Goal: Transaction & Acquisition: Download file/media

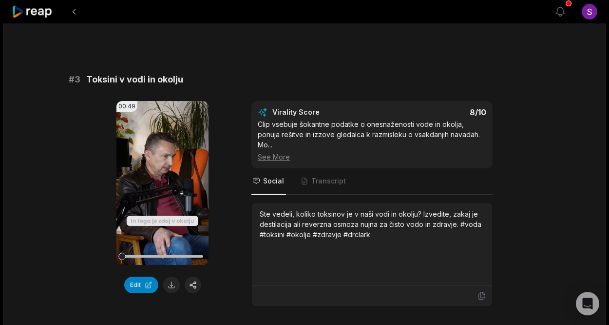
scroll to position [632, 0]
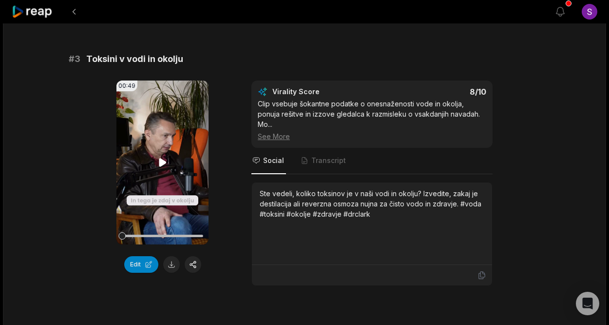
click at [163, 165] on icon at bounding box center [162, 162] width 7 height 8
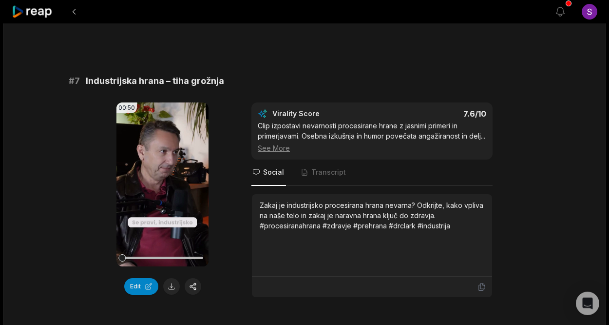
scroll to position [1738, 0]
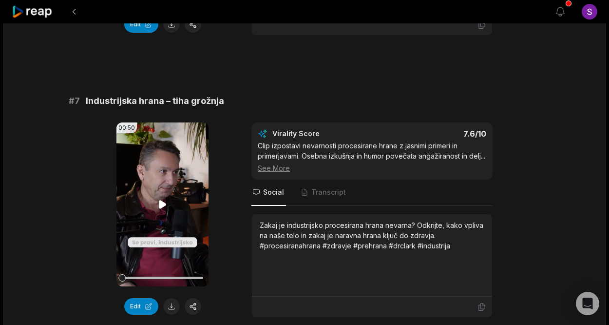
click at [163, 198] on icon at bounding box center [163, 204] width 12 height 12
click at [161, 200] on icon at bounding box center [162, 204] width 7 height 8
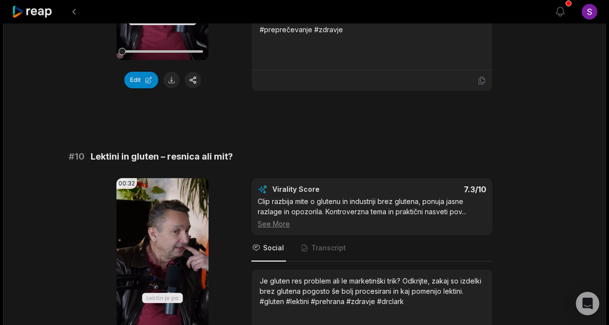
scroll to position [2580, 0]
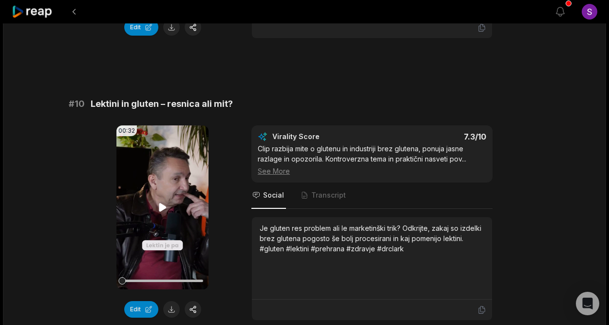
click at [161, 203] on icon at bounding box center [162, 207] width 7 height 8
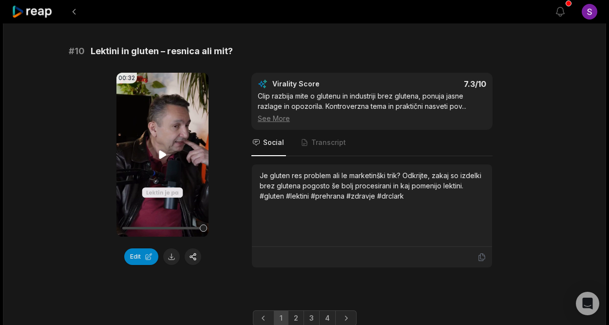
scroll to position [2663, 0]
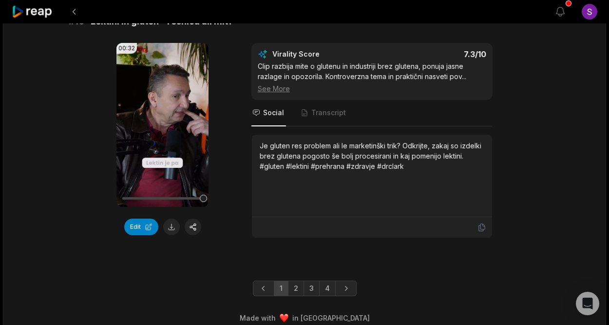
click at [295, 280] on link "2" at bounding box center [296, 288] width 16 height 16
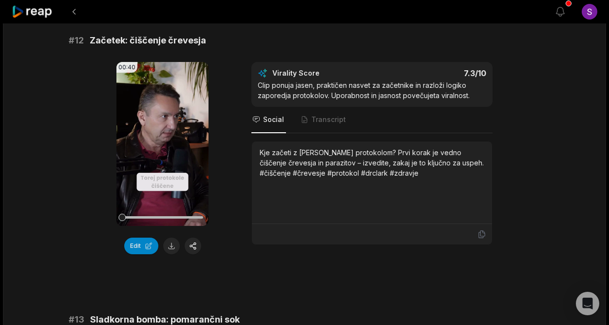
scroll to position [407, 0]
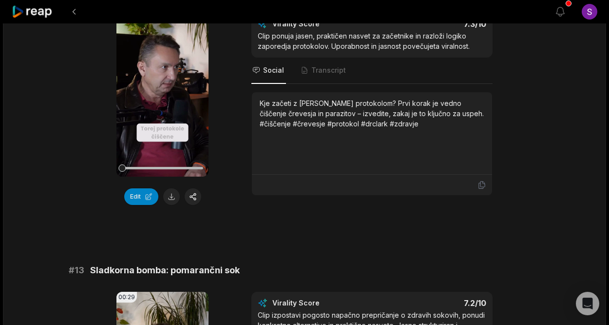
scroll to position [579, 0]
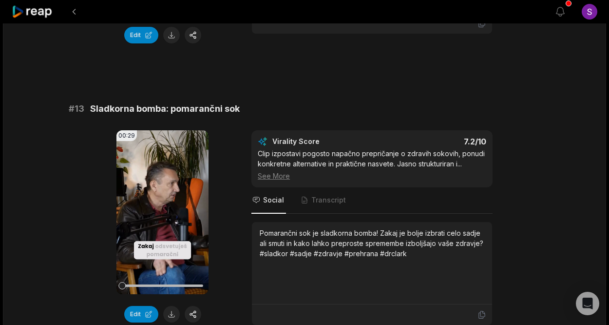
click at [151, 162] on video "Your browser does not support mp4 format." at bounding box center [163, 212] width 92 height 164
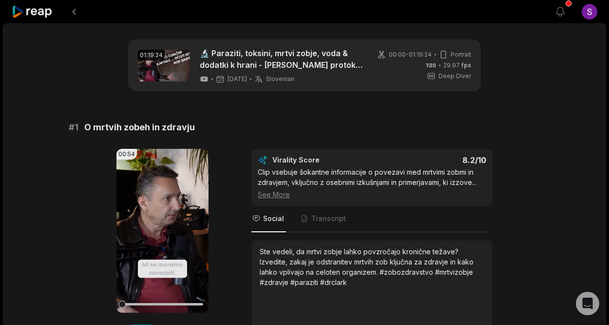
scroll to position [2663, 0]
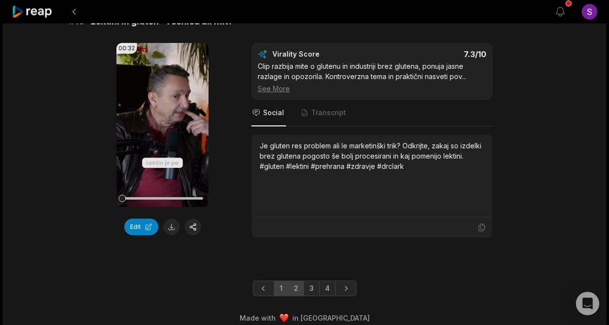
click at [299, 280] on link "2" at bounding box center [296, 288] width 16 height 16
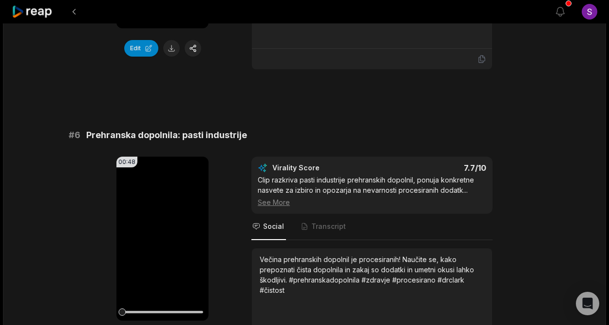
scroll to position [1721, 0]
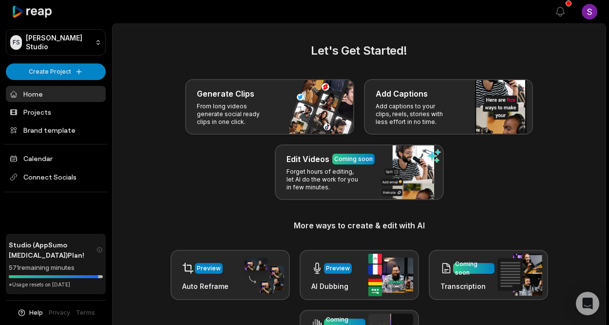
click at [84, 212] on div "FS Fritz's Studio Create Project Home Projects Brand template Calendar Connect …" at bounding box center [56, 162] width 112 height 325
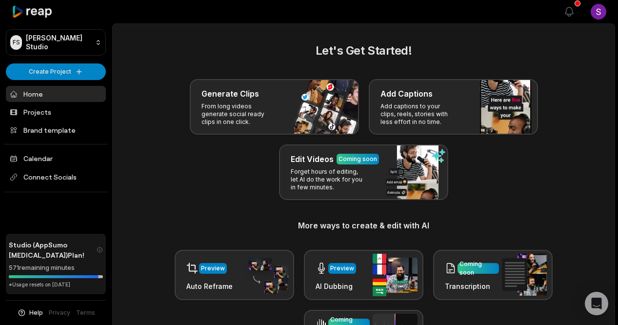
click at [590, 15] on html "FS Fritz's Studio Create Project Home Projects Brand template Calendar Connect …" at bounding box center [309, 162] width 618 height 325
click at [590, 14] on html "[PERSON_NAME] Studio Create Project Home Projects Brand template Calendar Conne…" at bounding box center [309, 162] width 618 height 325
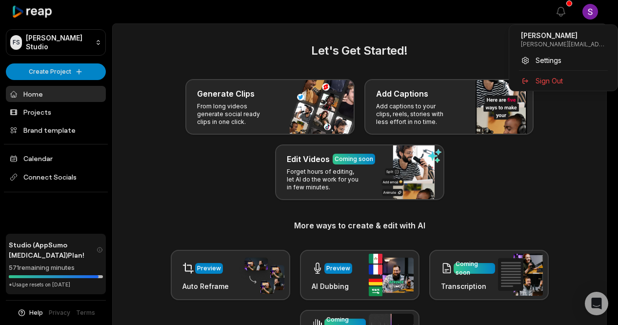
click at [193, 17] on html "[PERSON_NAME] Studio Create Project Home Projects Brand template Calendar Conne…" at bounding box center [309, 162] width 618 height 325
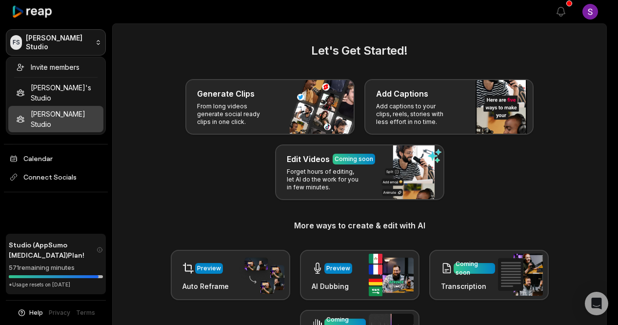
click at [63, 48] on html "[PERSON_NAME] Studio Create Project Home Projects Brand template Calendar Conne…" at bounding box center [309, 162] width 618 height 325
click at [58, 43] on html "[PERSON_NAME] Studio Create Project Home Projects Brand template Calendar Conne…" at bounding box center [309, 162] width 618 height 325
click at [45, 39] on html "[PERSON_NAME] Studio Create Project Home Projects Brand template Calendar Conne…" at bounding box center [309, 162] width 618 height 325
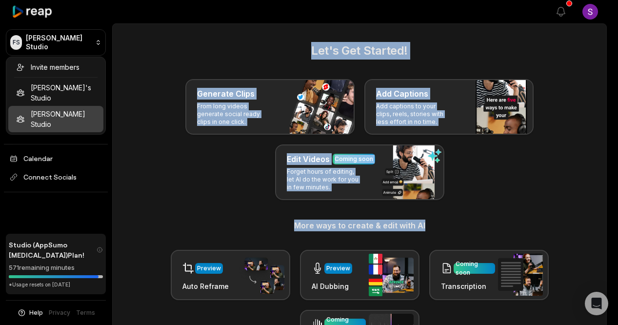
click at [72, 107] on div "Invite members [PERSON_NAME]'s Studio [PERSON_NAME] Studio" at bounding box center [56, 96] width 100 height 78
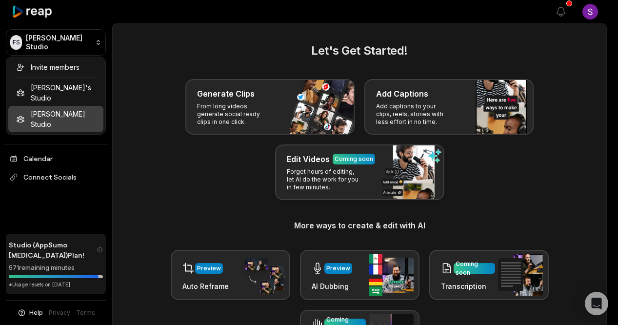
click at [198, 190] on html "[PERSON_NAME] Studio Create Project Home Projects Brand template Calendar Conne…" at bounding box center [309, 162] width 618 height 325
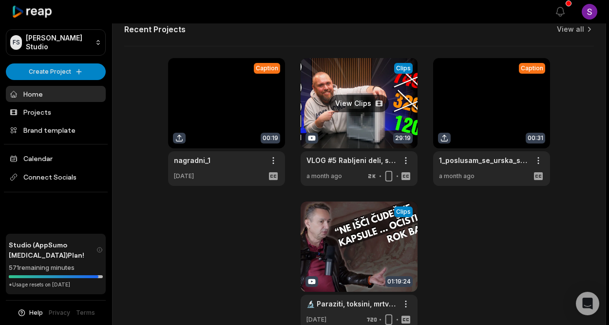
scroll to position [421, 0]
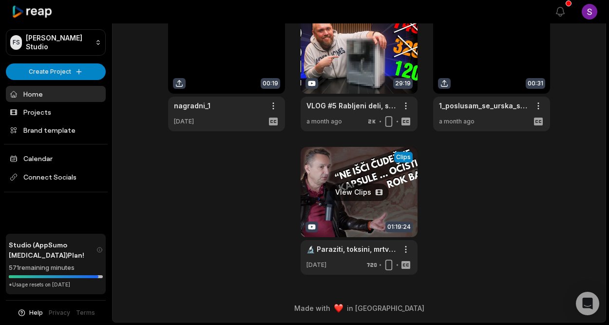
click at [356, 206] on link at bounding box center [359, 211] width 117 height 128
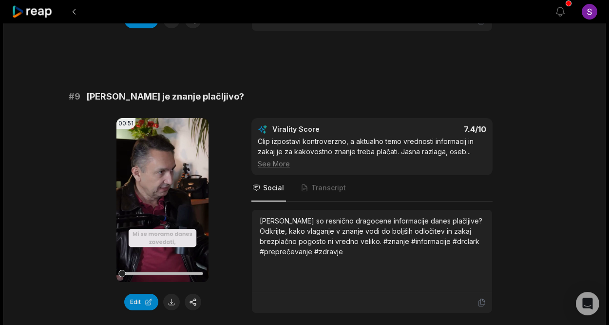
scroll to position [2370, 0]
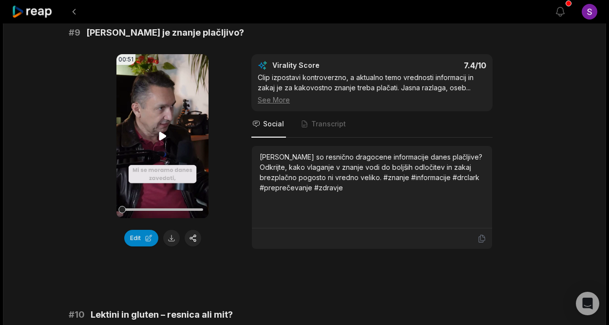
click at [164, 130] on icon at bounding box center [163, 136] width 12 height 12
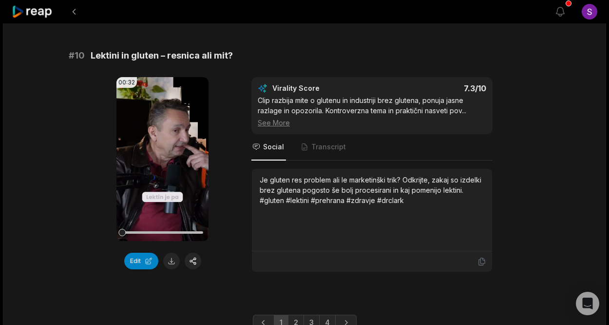
scroll to position [2663, 0]
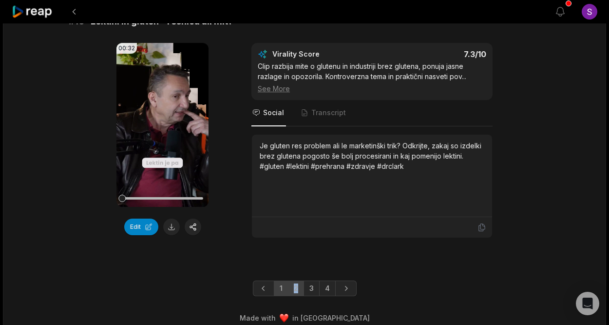
click at [296, 280] on link "2" at bounding box center [296, 288] width 16 height 16
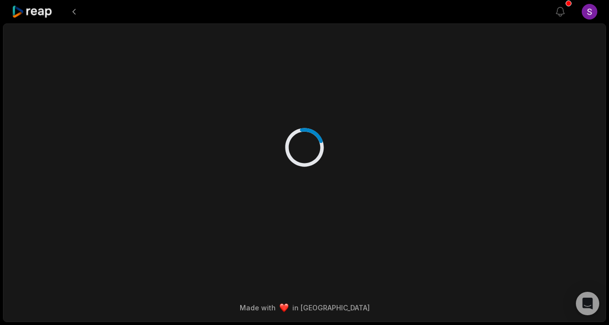
scroll to position [0, 0]
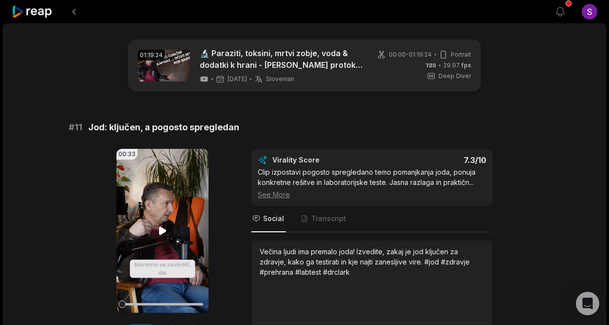
click at [154, 175] on video "Your browser does not support mp4 format." at bounding box center [163, 231] width 92 height 164
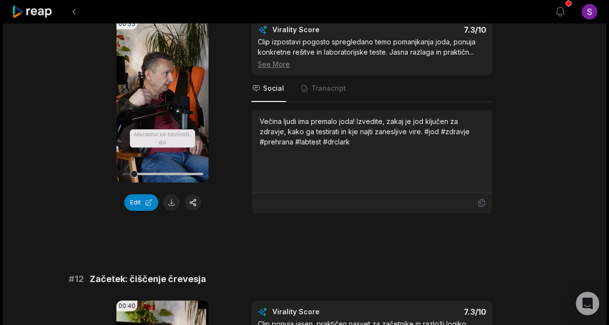
scroll to position [105, 0]
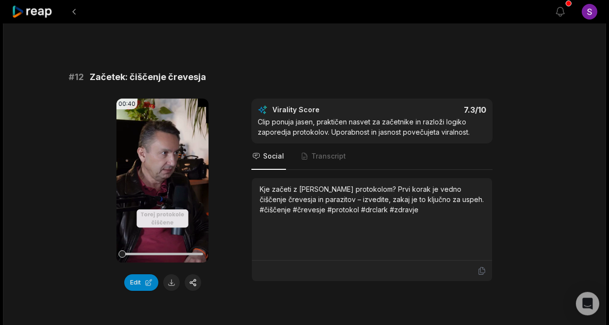
scroll to position [369, 0]
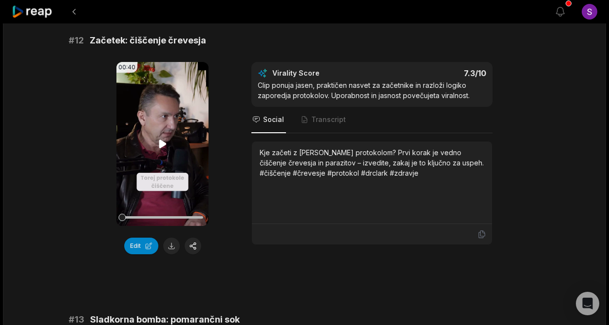
click at [163, 140] on icon at bounding box center [163, 144] width 12 height 12
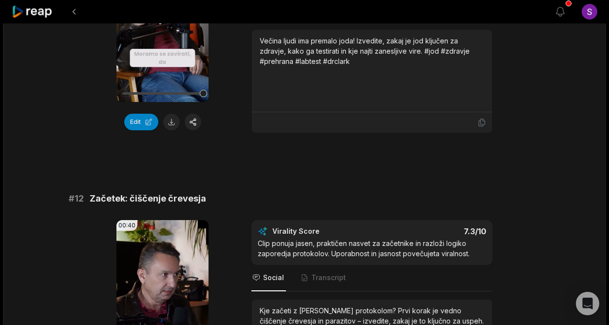
scroll to position [316, 0]
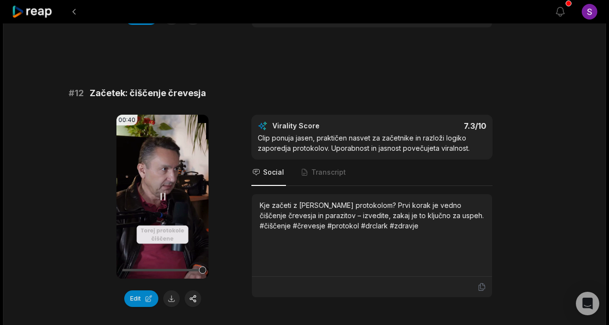
click at [161, 197] on icon at bounding box center [163, 196] width 4 height 6
click at [162, 196] on icon at bounding box center [163, 197] width 12 height 12
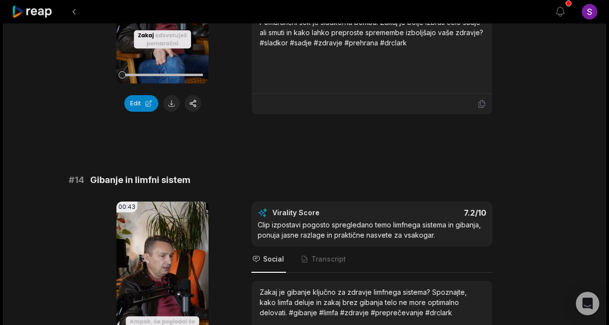
scroll to position [895, 0]
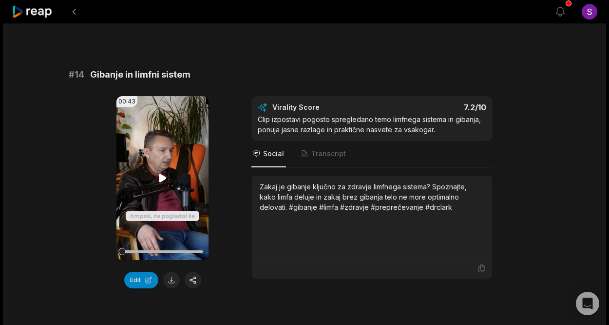
click at [161, 178] on icon at bounding box center [162, 178] width 7 height 8
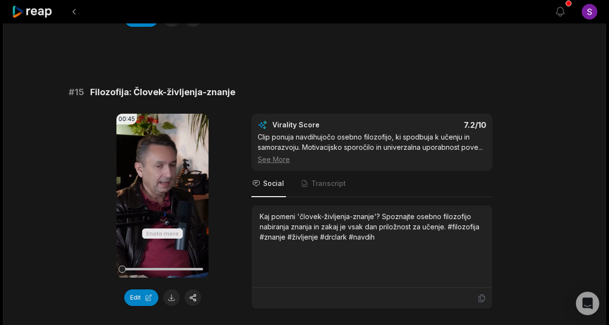
scroll to position [1158, 0]
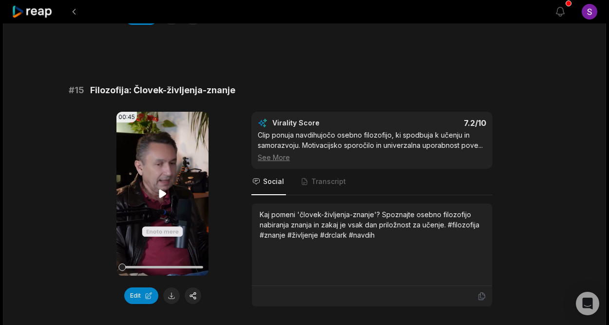
click at [163, 195] on icon at bounding box center [162, 193] width 7 height 8
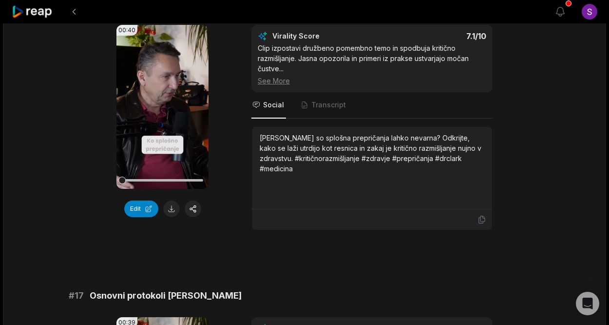
scroll to position [1422, 0]
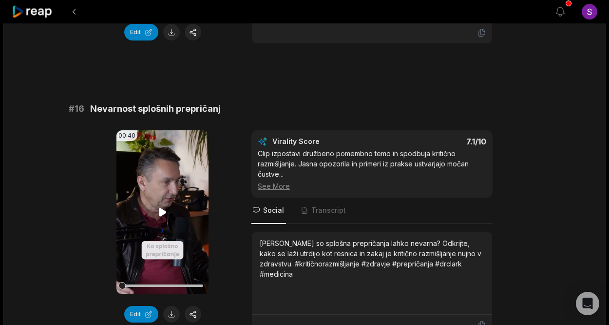
click at [164, 214] on icon at bounding box center [162, 212] width 7 height 8
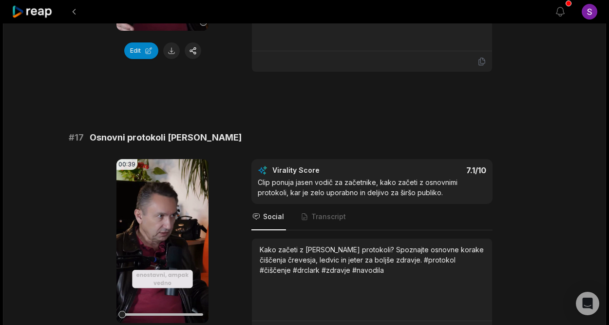
scroll to position [1738, 0]
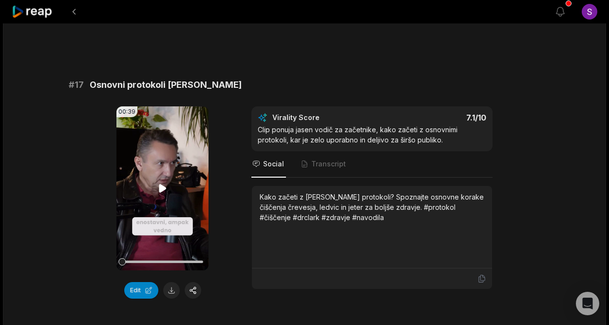
click at [162, 186] on icon at bounding box center [162, 188] width 7 height 8
click at [161, 191] on icon at bounding box center [163, 188] width 4 height 6
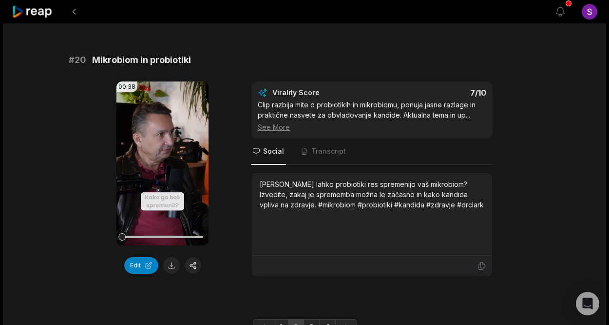
scroll to position [2633, 0]
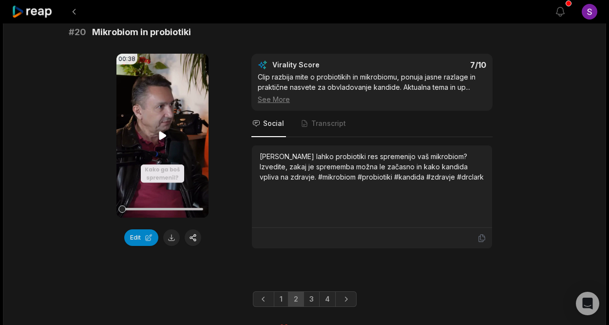
click at [161, 139] on icon at bounding box center [162, 135] width 7 height 8
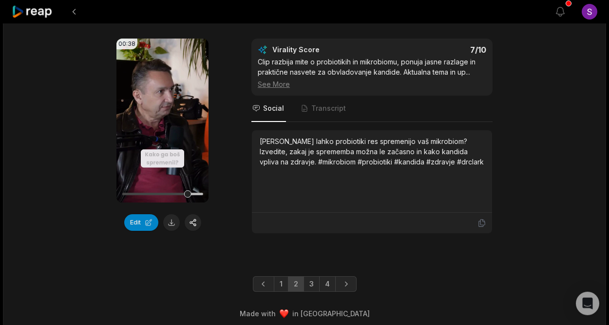
scroll to position [2664, 0]
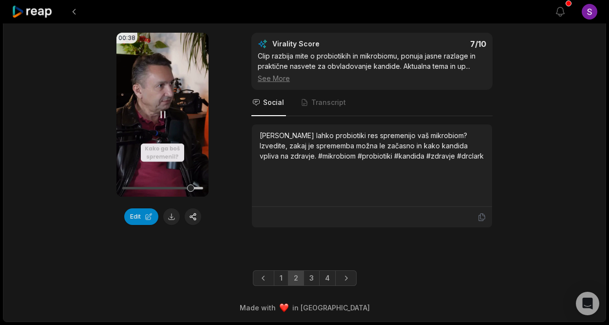
click at [163, 108] on video "Your browser does not support mp4 format." at bounding box center [163, 115] width 92 height 164
click at [311, 277] on link "3" at bounding box center [312, 278] width 16 height 16
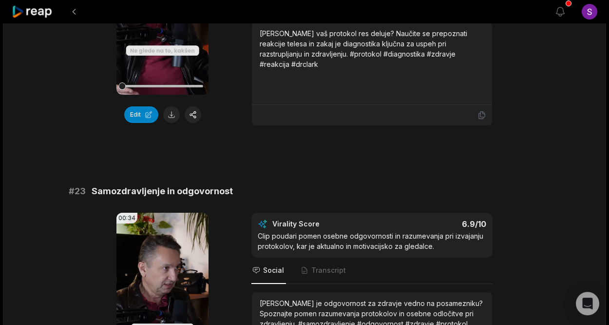
scroll to position [527, 0]
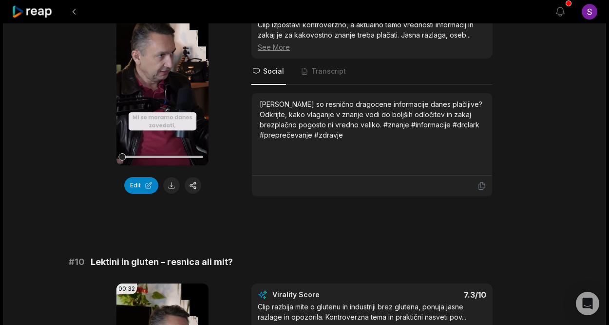
scroll to position [2663, 0]
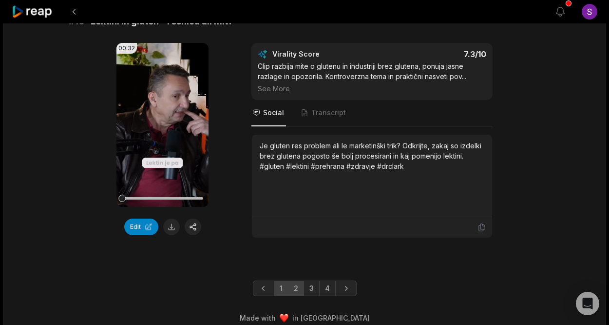
click at [297, 282] on link "2" at bounding box center [296, 288] width 16 height 16
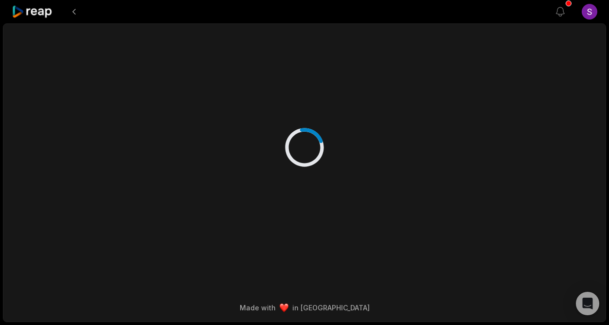
scroll to position [0, 0]
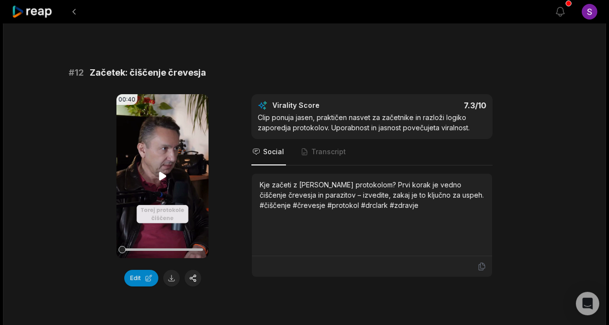
scroll to position [316, 0]
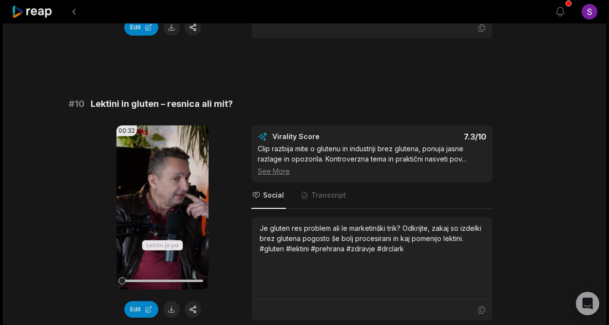
scroll to position [2663, 0]
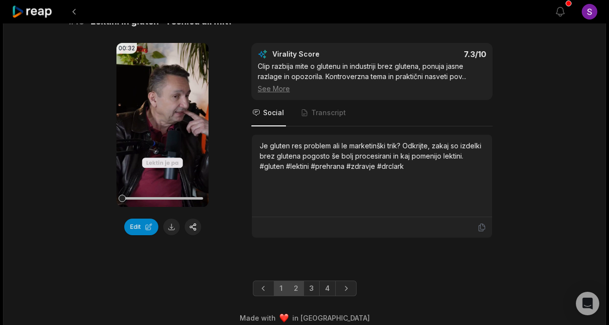
click at [297, 281] on link "2" at bounding box center [296, 288] width 16 height 16
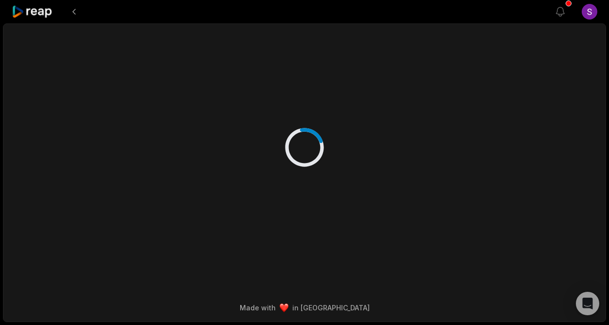
scroll to position [0, 0]
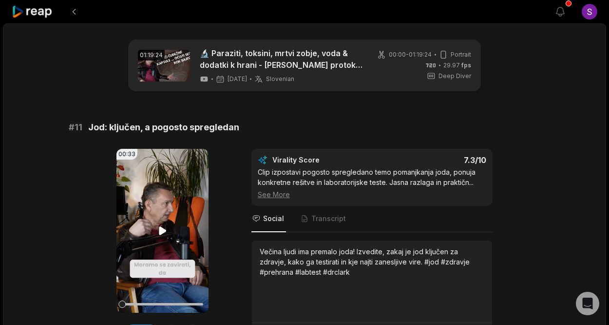
click at [159, 168] on video "Your browser does not support mp4 format." at bounding box center [163, 231] width 92 height 164
click at [161, 215] on video "Your browser does not support mp4 format." at bounding box center [163, 231] width 92 height 164
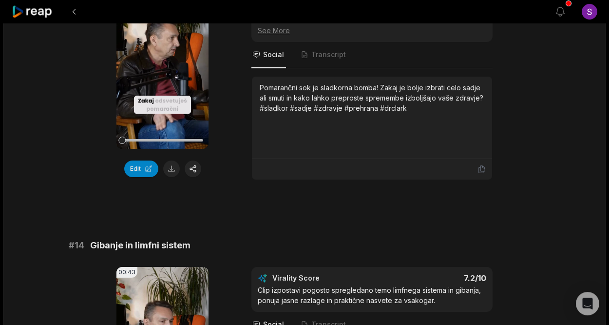
scroll to position [842, 0]
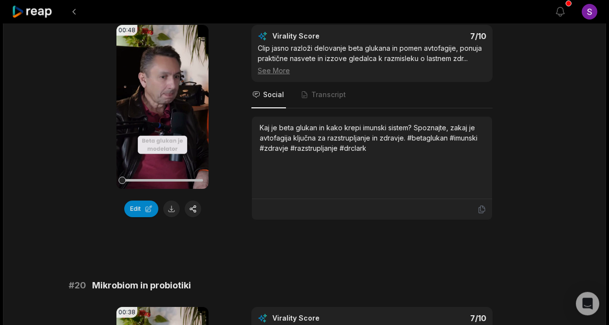
scroll to position [2317, 0]
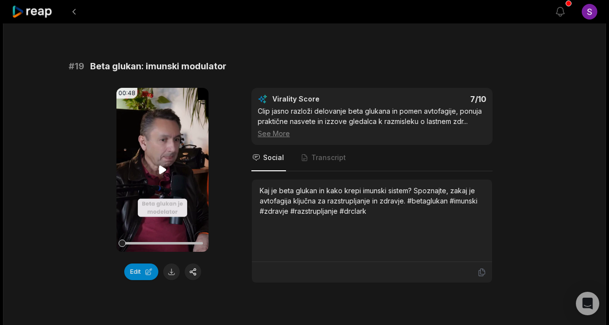
click at [162, 174] on icon at bounding box center [162, 169] width 7 height 8
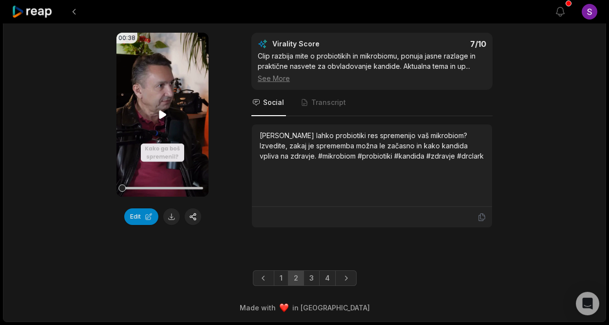
scroll to position [2664, 0]
click at [311, 277] on link "3" at bounding box center [312, 278] width 16 height 16
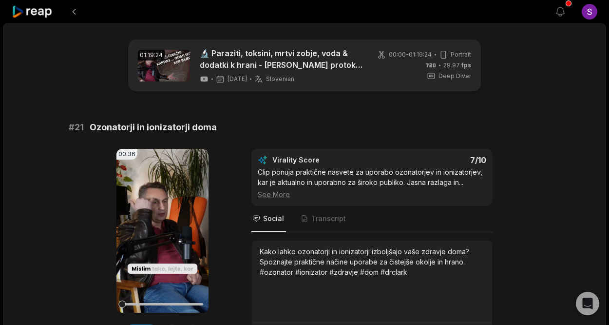
scroll to position [53, 0]
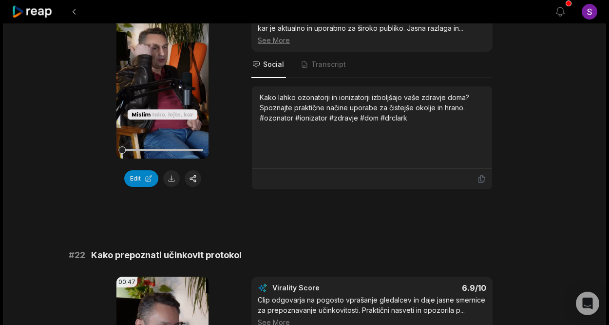
scroll to position [158, 0]
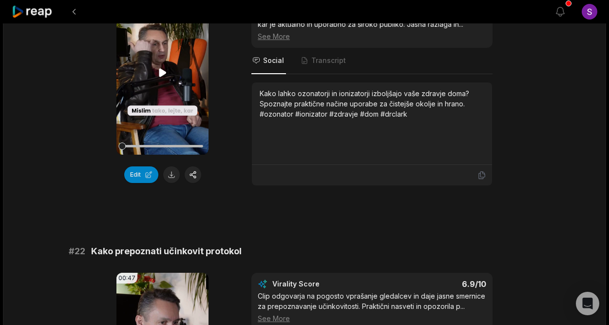
click at [171, 125] on video "Your browser does not support mp4 format." at bounding box center [163, 73] width 92 height 164
click at [170, 133] on video "Your browser does not support mp4 format." at bounding box center [163, 73] width 92 height 164
click at [156, 127] on video "Your browser does not support mp4 format." at bounding box center [163, 73] width 92 height 164
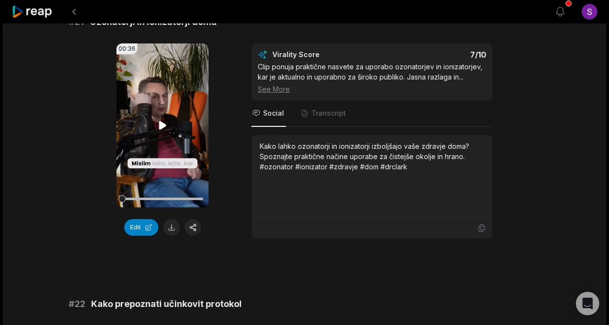
click at [156, 127] on video "Your browser does not support mp4 format." at bounding box center [163, 125] width 92 height 164
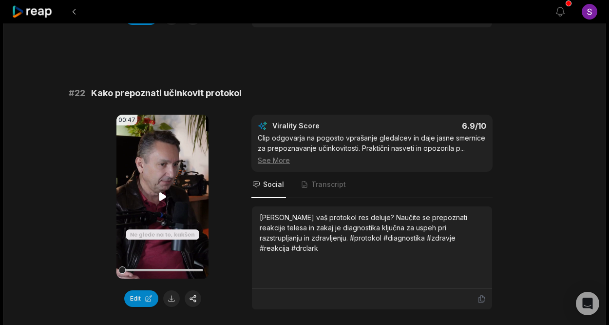
scroll to position [369, 0]
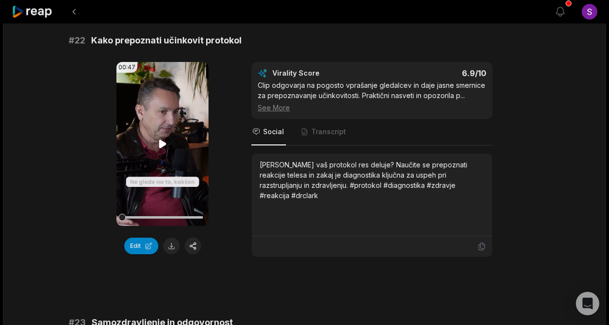
click at [162, 143] on icon at bounding box center [162, 143] width 7 height 8
click at [161, 147] on icon at bounding box center [162, 143] width 7 height 8
click at [324, 131] on span "Transcript" at bounding box center [329, 132] width 35 height 10
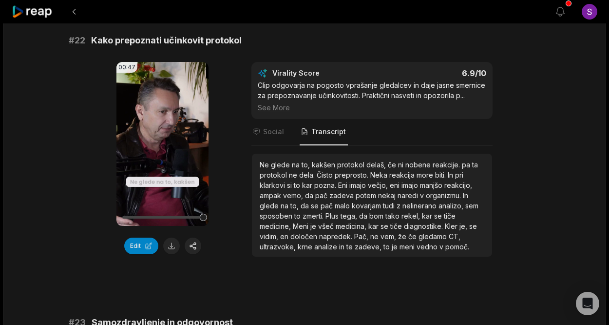
click at [289, 202] on span "na" at bounding box center [286, 205] width 10 height 8
click at [138, 247] on button "Edit" at bounding box center [141, 245] width 34 height 17
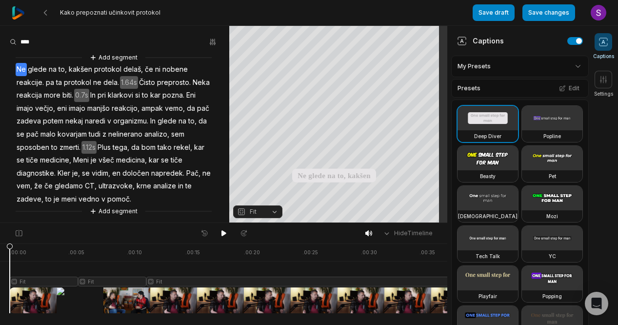
click at [50, 84] on span "pa" at bounding box center [50, 82] width 10 height 13
click at [52, 80] on span "pa" at bounding box center [50, 82] width 10 height 13
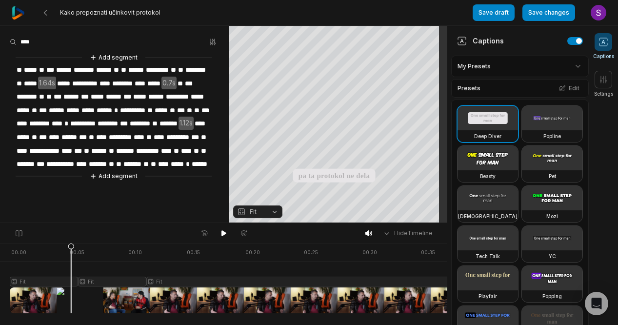
drag, startPoint x: 52, startPoint y: 80, endPoint x: 44, endPoint y: 79, distance: 7.4
click at [170, 77] on span "**" at bounding box center [173, 69] width 7 height 13
click at [23, 65] on span "**" at bounding box center [19, 69] width 7 height 13
click at [145, 77] on span "*********" at bounding box center [157, 69] width 25 height 13
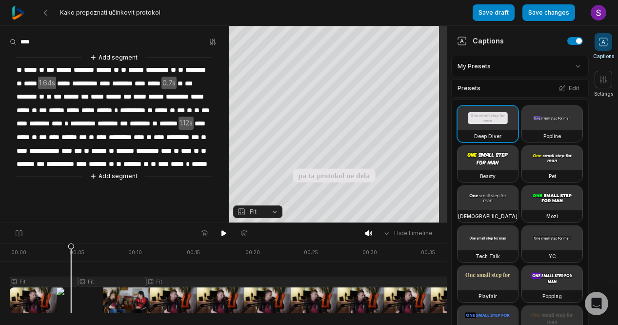
click at [145, 77] on span "*********" at bounding box center [157, 69] width 25 height 13
drag, startPoint x: 44, startPoint y: 79, endPoint x: 49, endPoint y: 83, distance: 6.2
click at [145, 77] on span "*********" at bounding box center [157, 69] width 25 height 13
click at [170, 77] on span "**" at bounding box center [173, 69] width 7 height 13
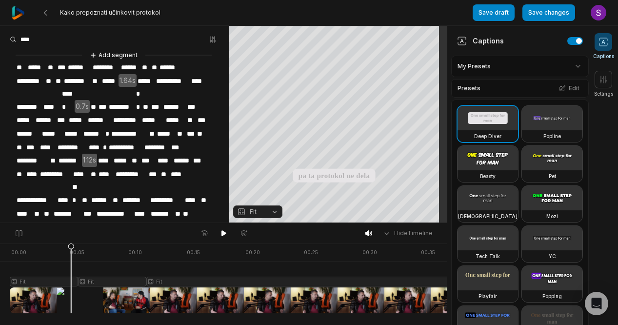
click at [43, 80] on span "*********" at bounding box center [30, 81] width 29 height 13
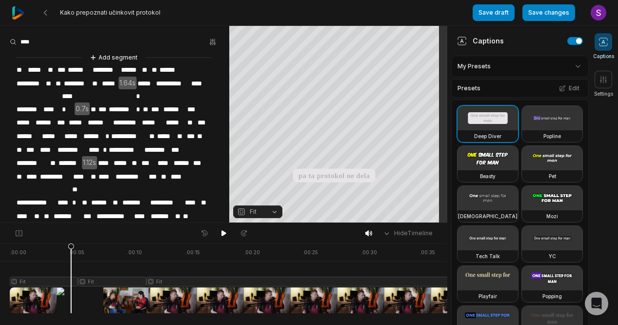
scroll to position [2, 0]
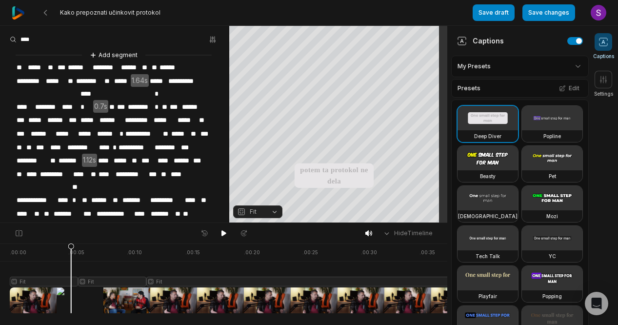
click at [42, 78] on span "*********" at bounding box center [30, 81] width 29 height 13
click at [135, 100] on span "********" at bounding box center [140, 106] width 27 height 13
click at [98, 141] on span "********" at bounding box center [81, 147] width 31 height 13
click at [82, 154] on span "*******" at bounding box center [70, 160] width 24 height 13
click at [90, 168] on span "****" at bounding box center [81, 174] width 18 height 13
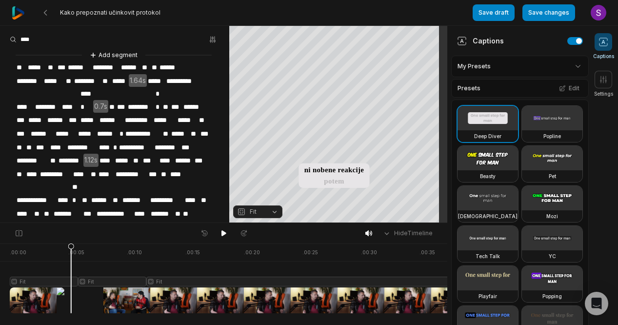
drag, startPoint x: 23, startPoint y: 196, endPoint x: 27, endPoint y: 201, distance: 6.9
click at [133, 207] on span "****" at bounding box center [141, 213] width 17 height 13
click at [161, 92] on span "**" at bounding box center [158, 93] width 7 height 13
click at [154, 141] on span "**********" at bounding box center [136, 147] width 36 height 13
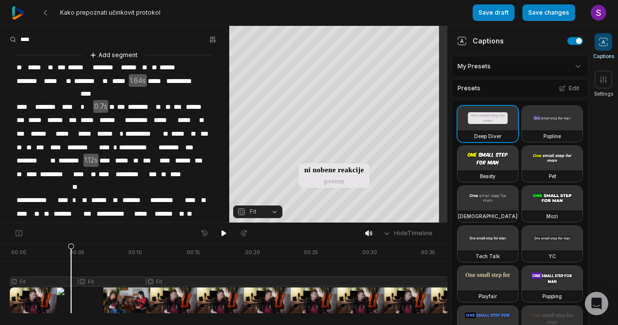
click at [71, 194] on span "****" at bounding box center [64, 200] width 15 height 13
click at [88, 194] on span "**" at bounding box center [83, 200] width 10 height 13
click at [78, 180] on span "***" at bounding box center [74, 186] width 10 height 13
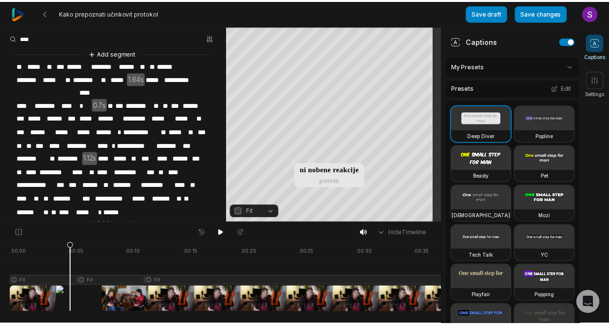
scroll to position [7, 0]
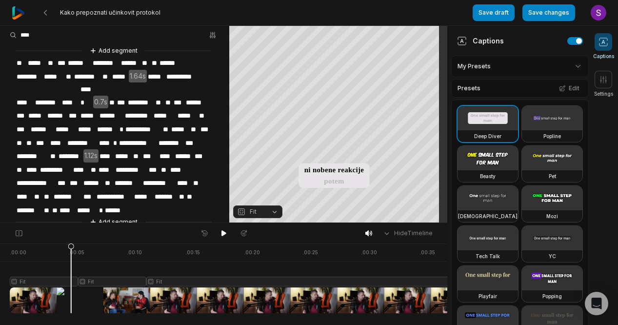
click at [104, 176] on span "******" at bounding box center [92, 182] width 21 height 13
click at [114, 176] on span "**" at bounding box center [109, 182] width 10 height 13
click at [140, 172] on div "**********" at bounding box center [114, 136] width 229 height 182
click at [546, 12] on button "Save changes" at bounding box center [548, 12] width 53 height 17
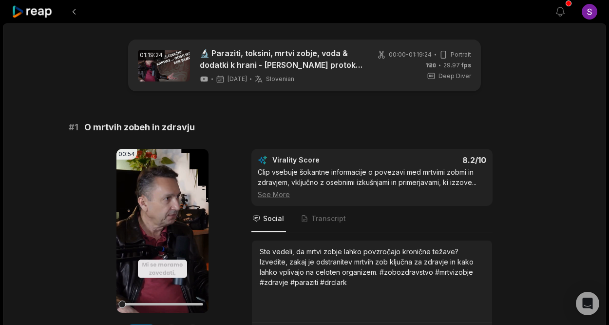
click at [524, 149] on div "00:54 Your browser does not support mp4 format. Edit Virality Score 8.2 /10 Cli…" at bounding box center [305, 246] width 472 height 195
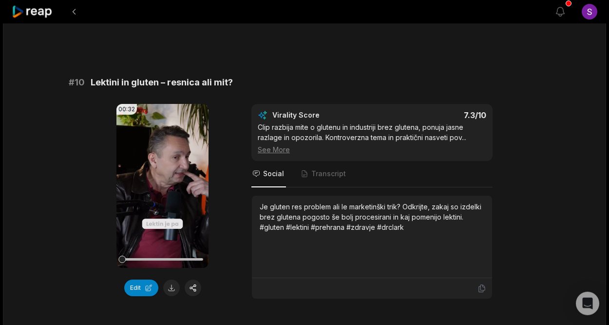
scroll to position [2663, 0]
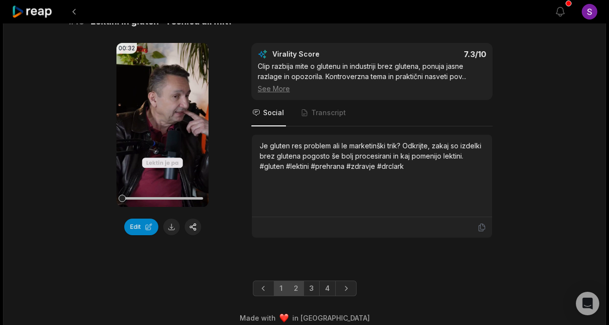
click at [295, 281] on link "2" at bounding box center [296, 288] width 16 height 16
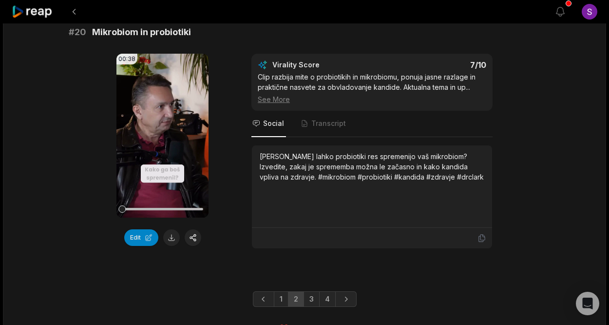
scroll to position [2664, 0]
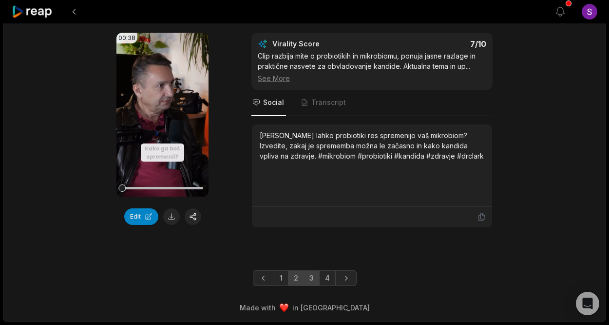
click at [314, 279] on link "3" at bounding box center [312, 278] width 16 height 16
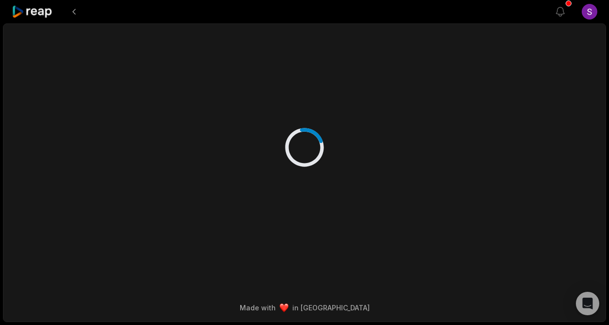
scroll to position [0, 0]
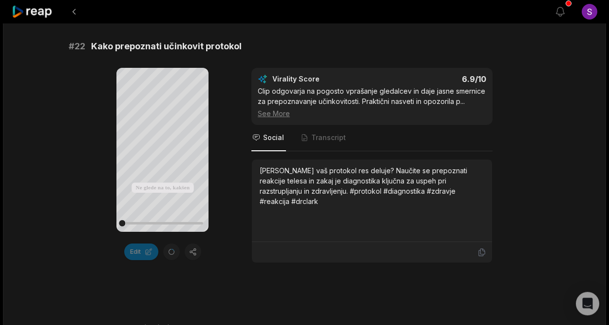
scroll to position [369, 0]
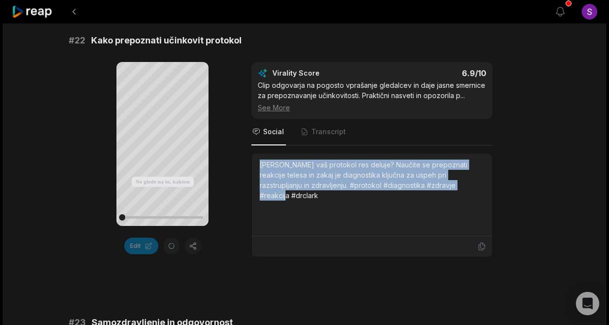
drag, startPoint x: 320, startPoint y: 175, endPoint x: 257, endPoint y: 162, distance: 64.2
click at [257, 162] on div "[PERSON_NAME] vaš protokol res deluje? Naučite se prepoznati reakcije telesa in…" at bounding box center [372, 195] width 240 height 82
copy div "[PERSON_NAME] vaš protokol res deluje? Naučite se prepoznati reakcije telesa in…"
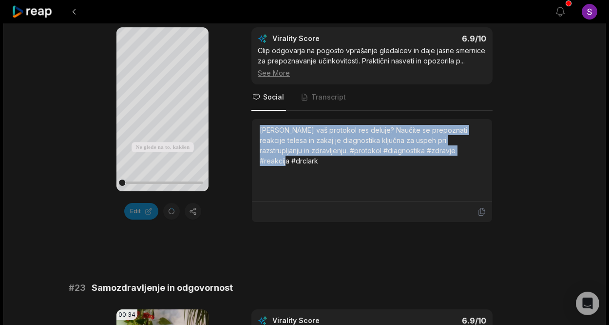
scroll to position [421, 0]
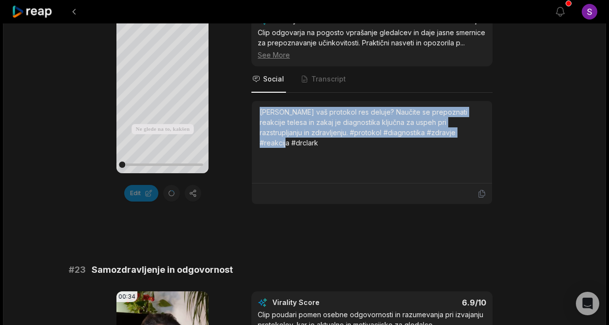
copy div "[PERSON_NAME] vaš protokol res deluje? Naučite se prepoznati reakcije telesa in…"
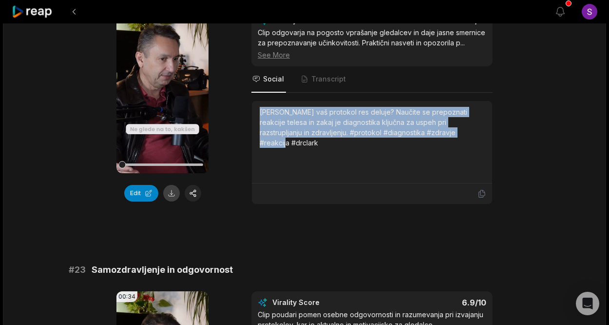
click at [174, 194] on button at bounding box center [171, 193] width 17 height 17
